Goal: Obtain resource: Download file/media

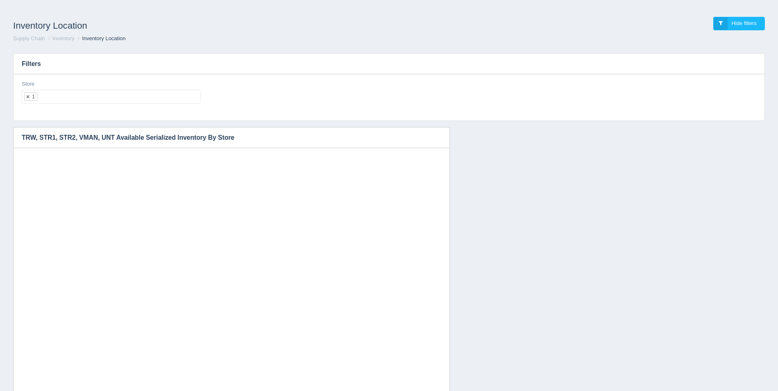
select select "1"
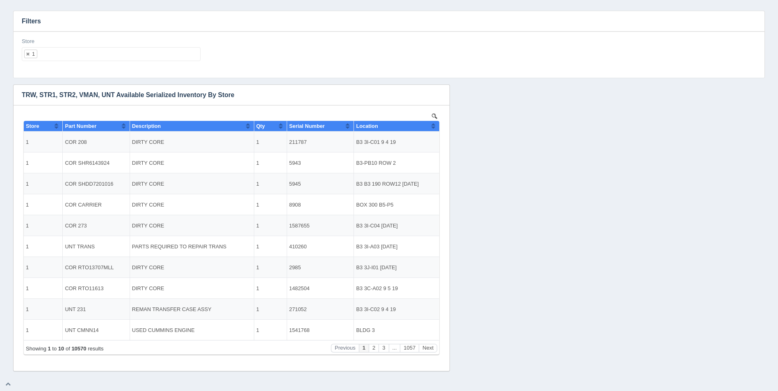
scroll to position [7, 0]
click at [47, 53] on input "text" at bounding box center [44, 54] width 14 height 13
select select
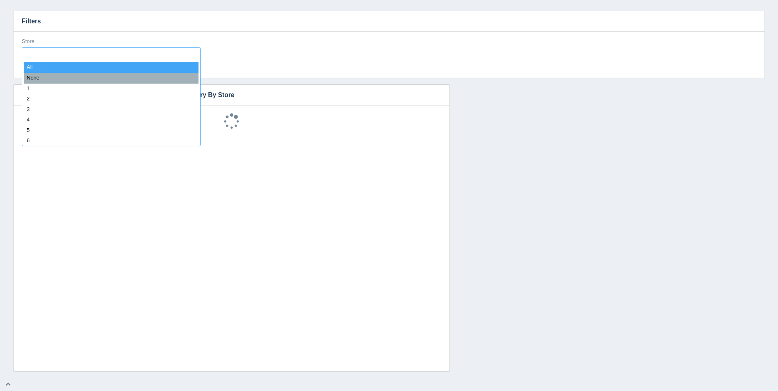
type input "1"
select select "1"
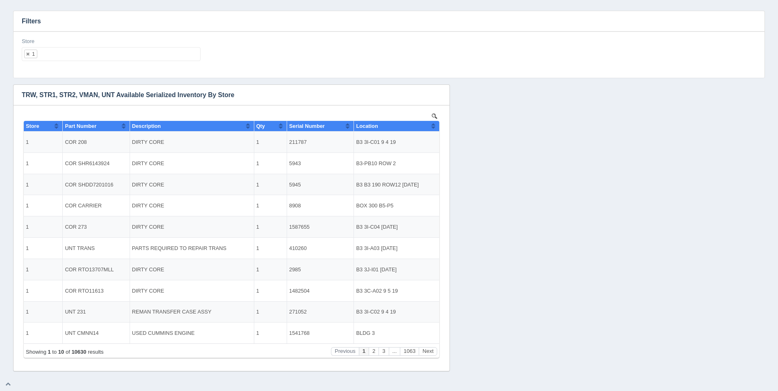
scroll to position [0, 0]
click at [66, 22] on h3 "Filters" at bounding box center [389, 21] width 751 height 21
click at [438, 95] on icon "button" at bounding box center [437, 94] width 5 height 5
click at [422, 105] on link "Download CSV" at bounding box center [411, 107] width 66 height 12
click at [56, 9] on div "Filters Store 1 All None 1 2 3 4 5 6 7 8 9 10 11 12 13 14 15 16 17 18 19 20 21 …" at bounding box center [389, 188] width 765 height 368
